Goal: Contribute content

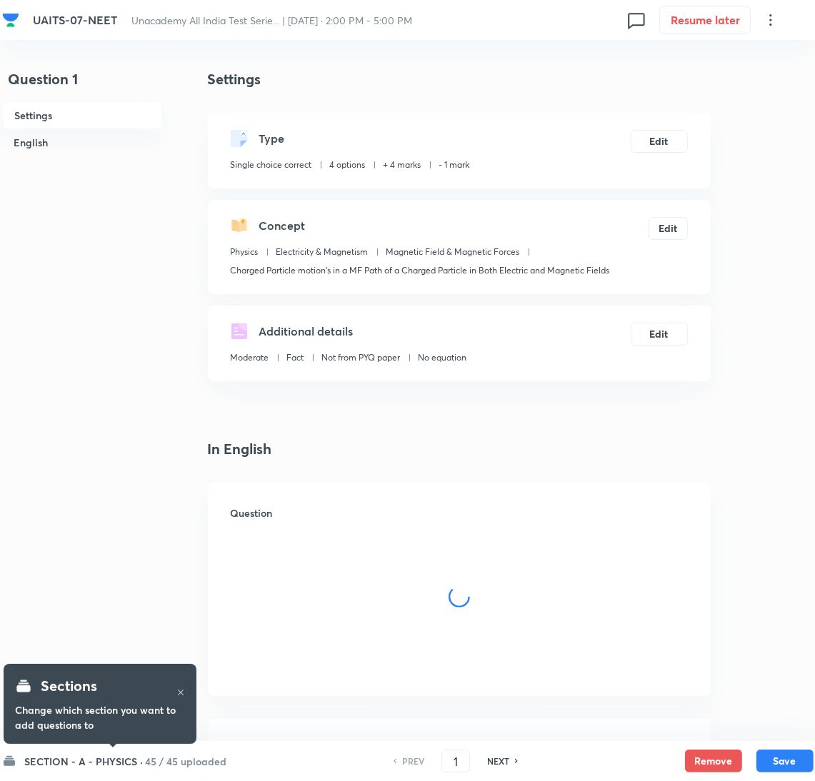
checkbox input "true"
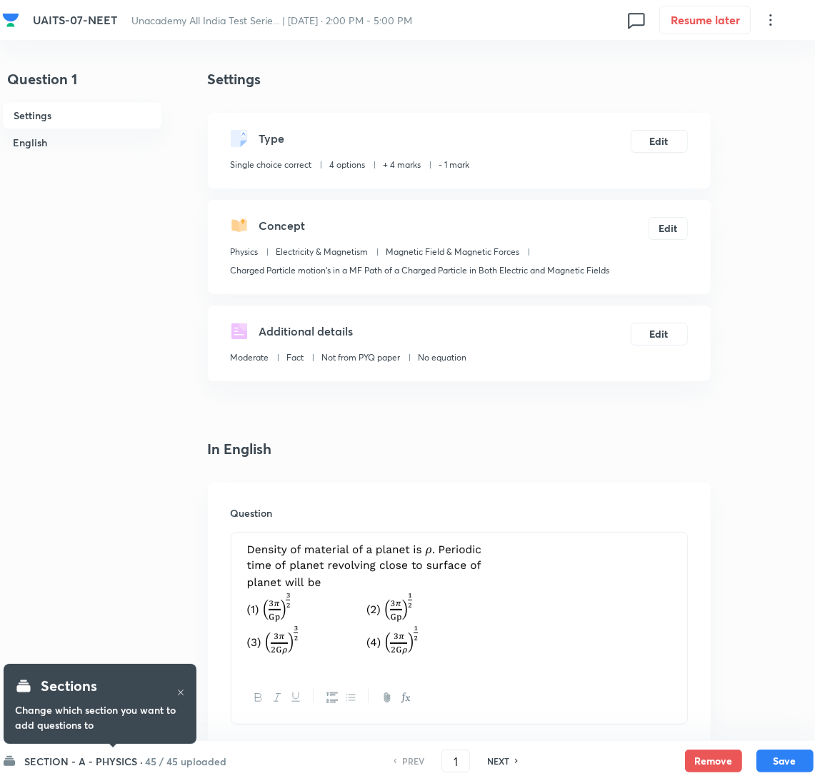
click at [189, 756] on h6 "45 / 45 uploaded" at bounding box center [186, 761] width 81 height 15
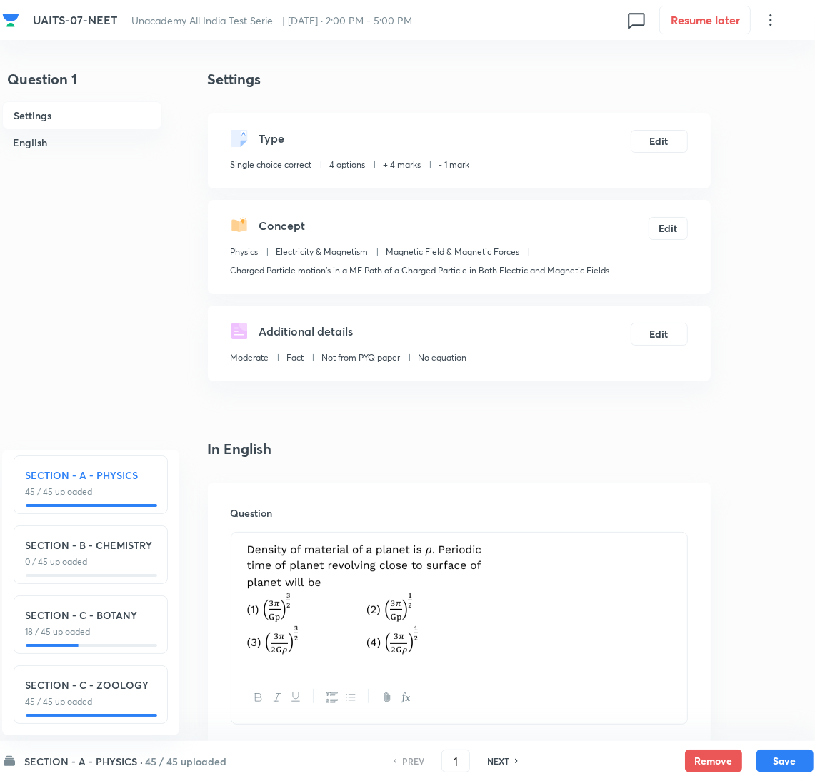
scroll to position [21, 0]
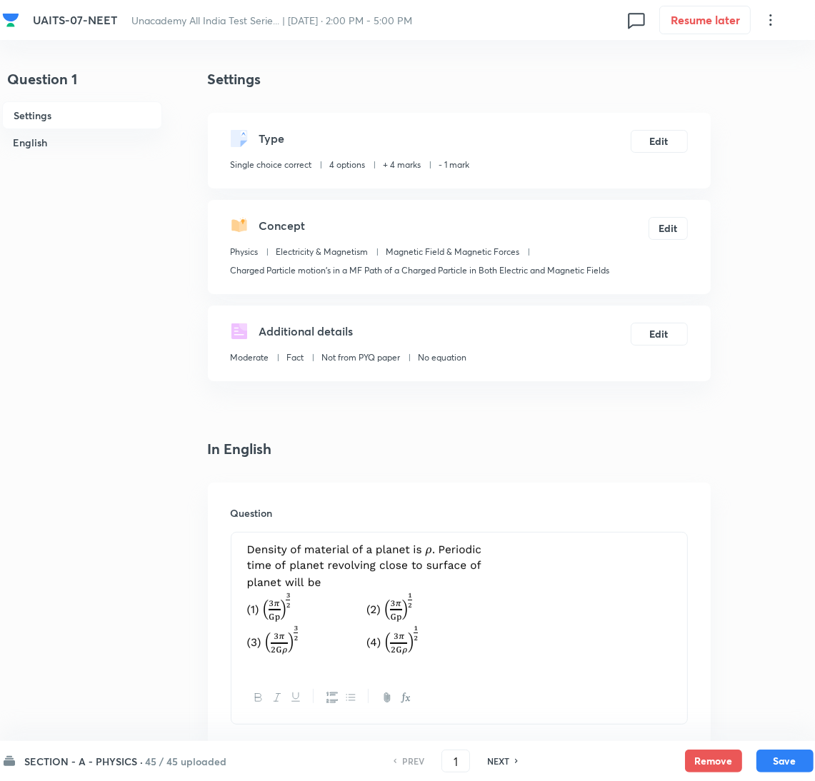
click at [139, 769] on div "SECTION - A - PHYSICS · 45 / 45 uploaded PREV 1 ​ NEXT Remove Save" at bounding box center [407, 761] width 811 height 40
click at [156, 758] on h6 "45 / 45 uploaded" at bounding box center [186, 761] width 81 height 15
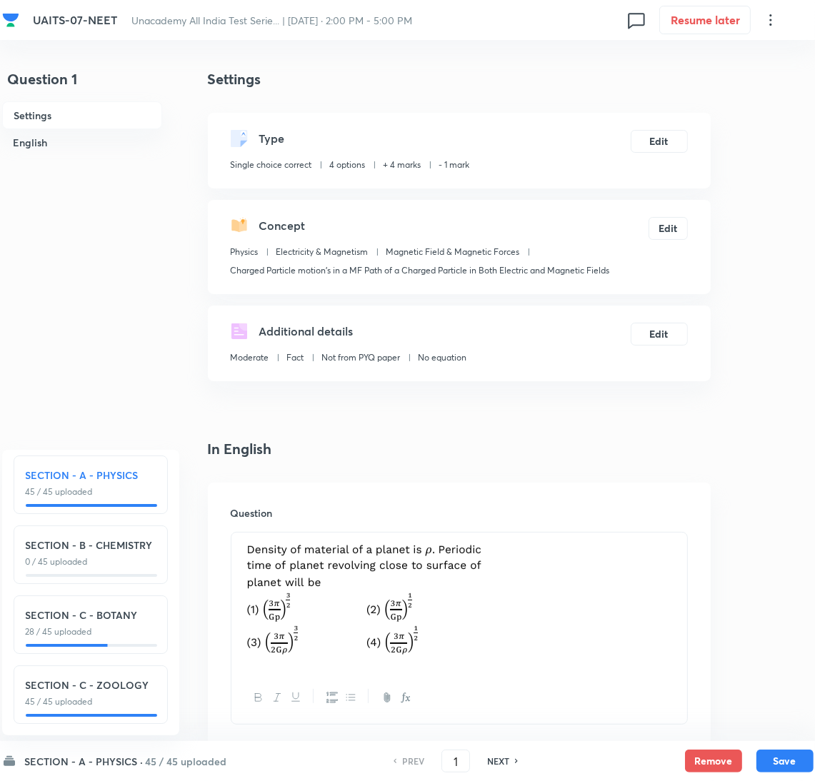
scroll to position [21, 0]
click at [149, 767] on h6 "45 / 45 uploaded" at bounding box center [186, 761] width 81 height 15
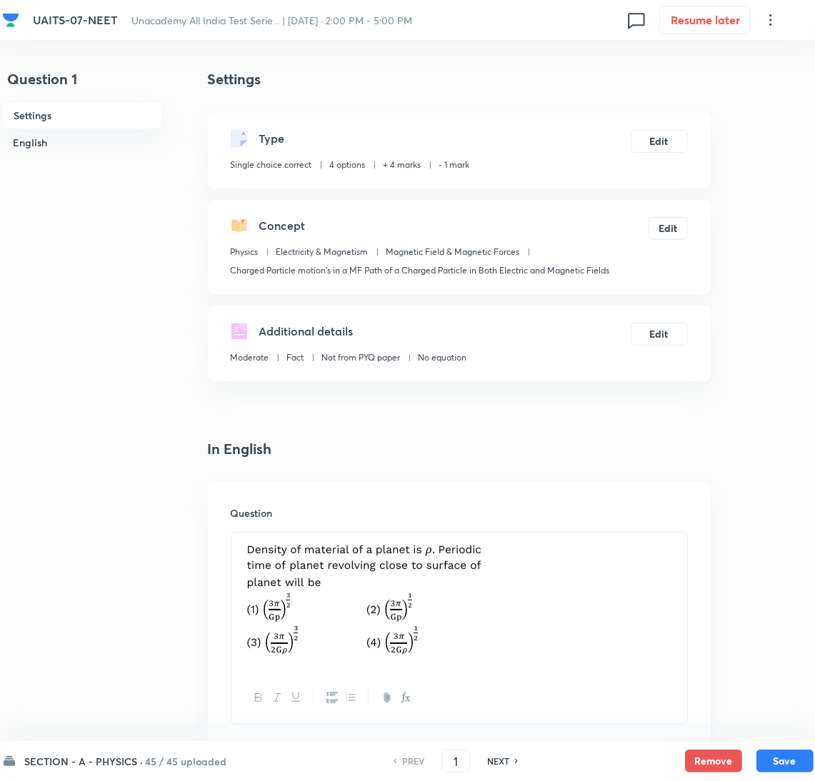
click at [171, 763] on h6 "45 / 45 uploaded" at bounding box center [186, 761] width 81 height 15
